Goal: Transaction & Acquisition: Purchase product/service

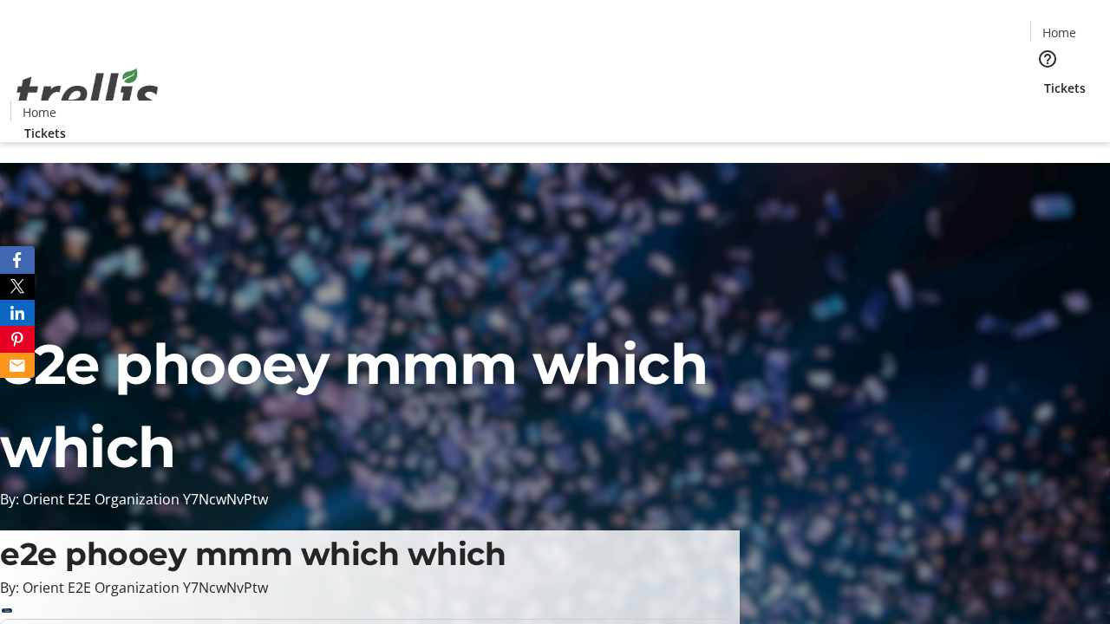
click at [1044, 79] on span "Tickets" at bounding box center [1065, 88] width 42 height 18
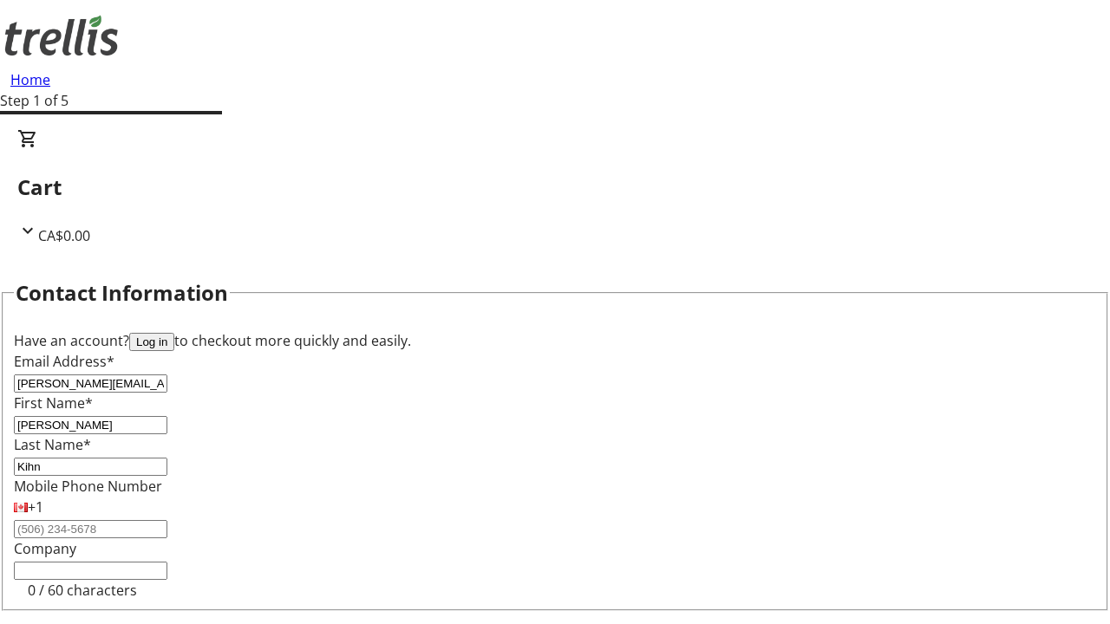
type input "Kihn"
